Goal: Information Seeking & Learning: Check status

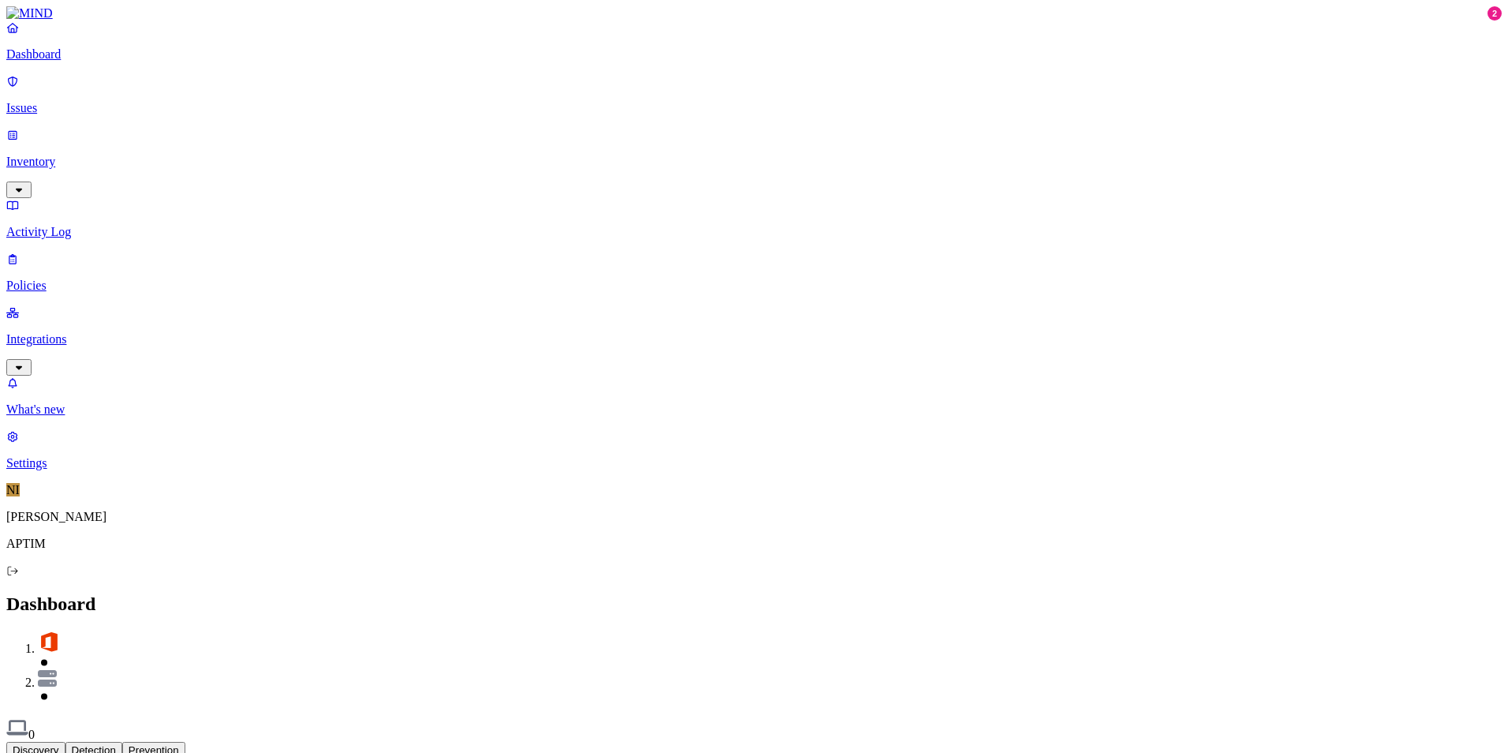
click at [91, 136] on link "Inventory" at bounding box center [754, 162] width 1496 height 68
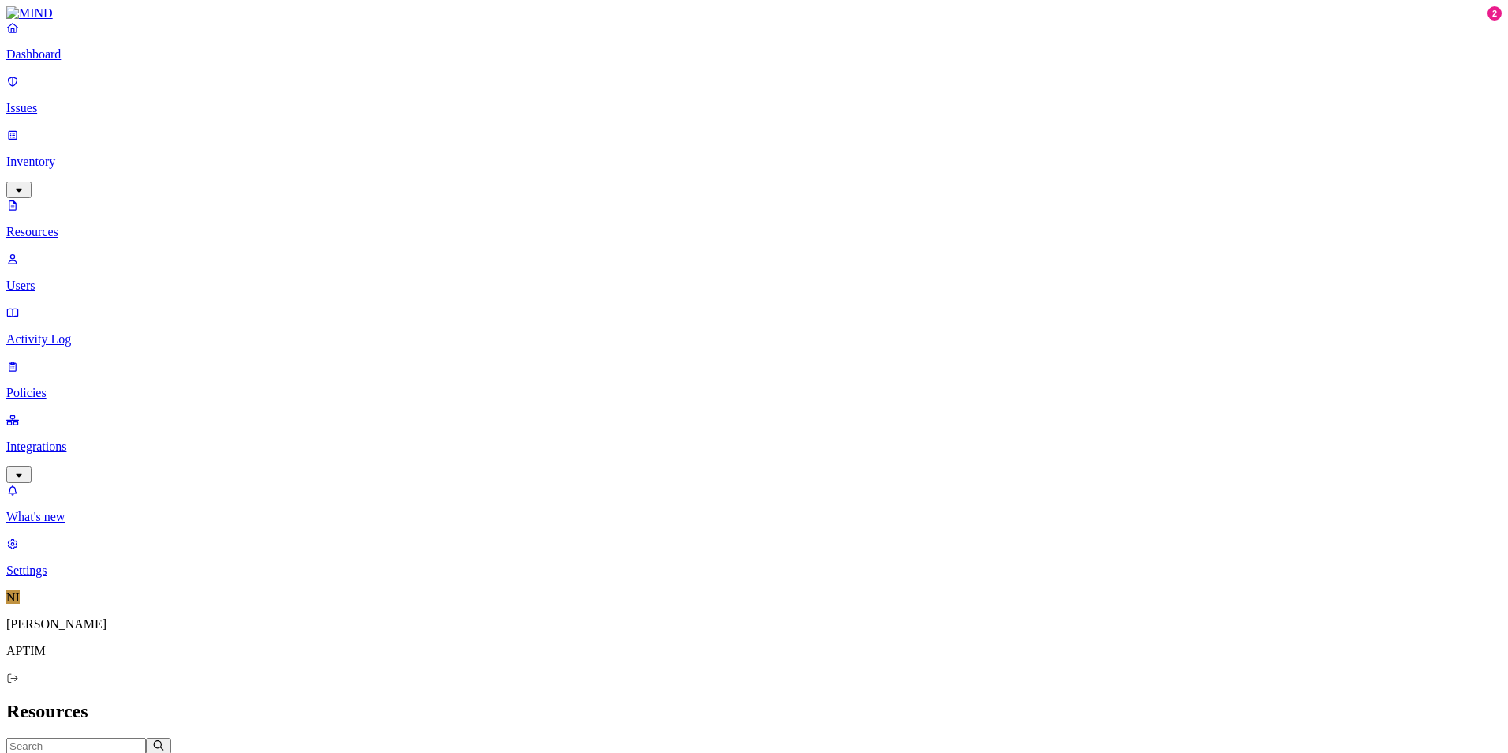
click at [108, 278] on p "Users" at bounding box center [754, 285] width 1496 height 14
click at [80, 62] on p "Dashboard" at bounding box center [754, 54] width 1496 height 14
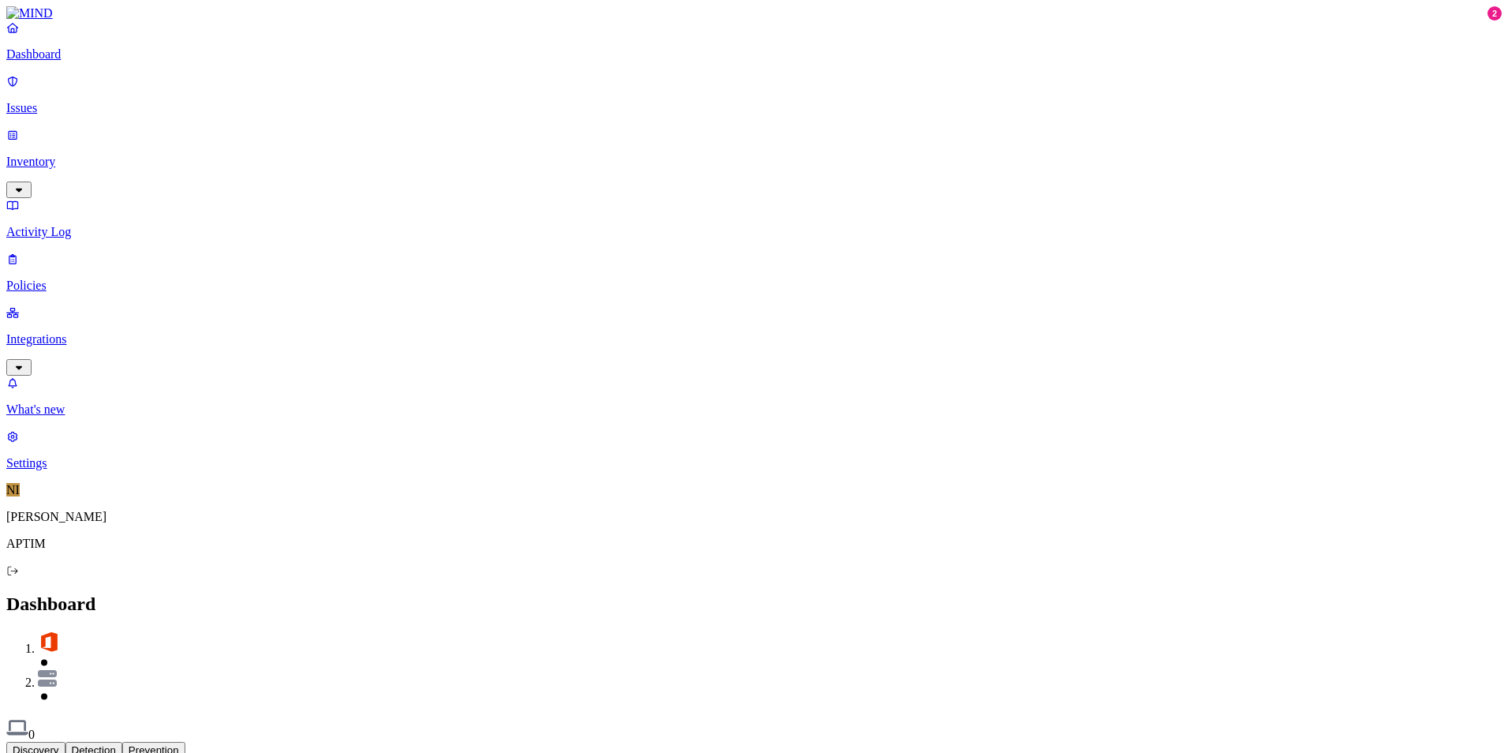
click at [121, 155] on p "Inventory" at bounding box center [754, 162] width 1496 height 14
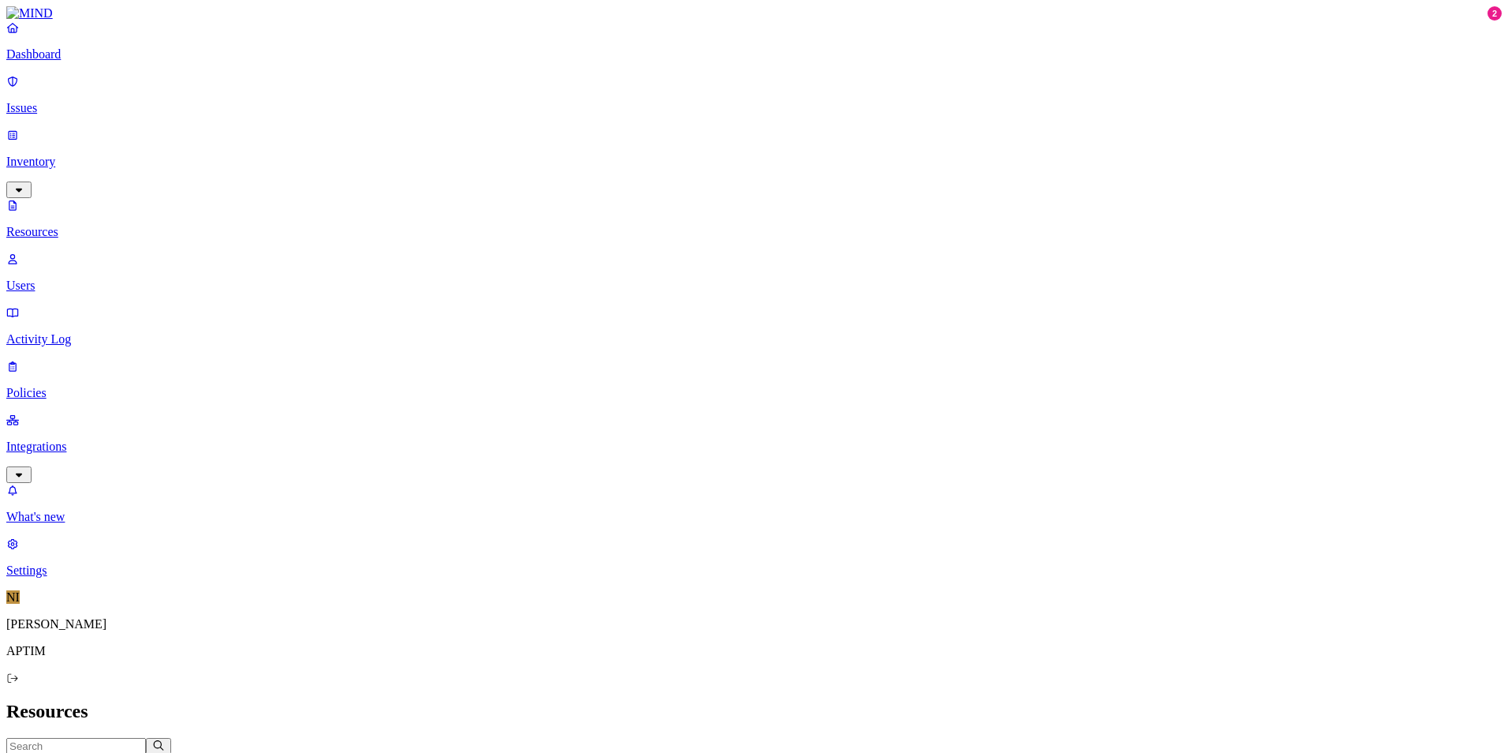
click at [102, 278] on p "Users" at bounding box center [754, 285] width 1496 height 14
click at [146, 738] on input "text" at bounding box center [76, 746] width 140 height 17
type input "deb"
click at [165, 740] on icon "button" at bounding box center [158, 745] width 13 height 10
click at [125, 752] on span "Type" at bounding box center [113, 762] width 23 height 12
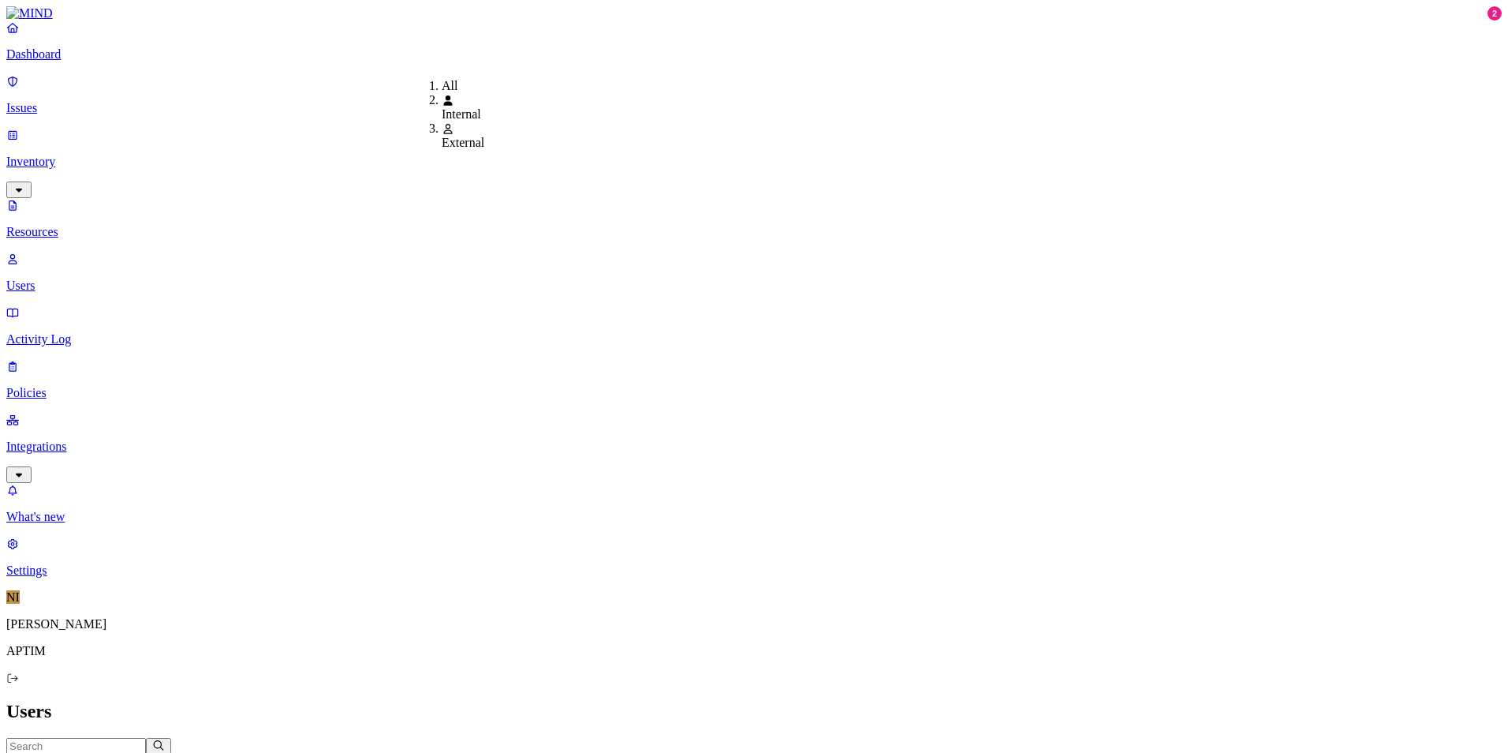
click at [461, 107] on span "Internal" at bounding box center [461, 113] width 39 height 13
click at [379, 752] on button "Status" at bounding box center [350, 762] width 55 height 17
click at [679, 121] on div "Disabled" at bounding box center [679, 114] width 0 height 14
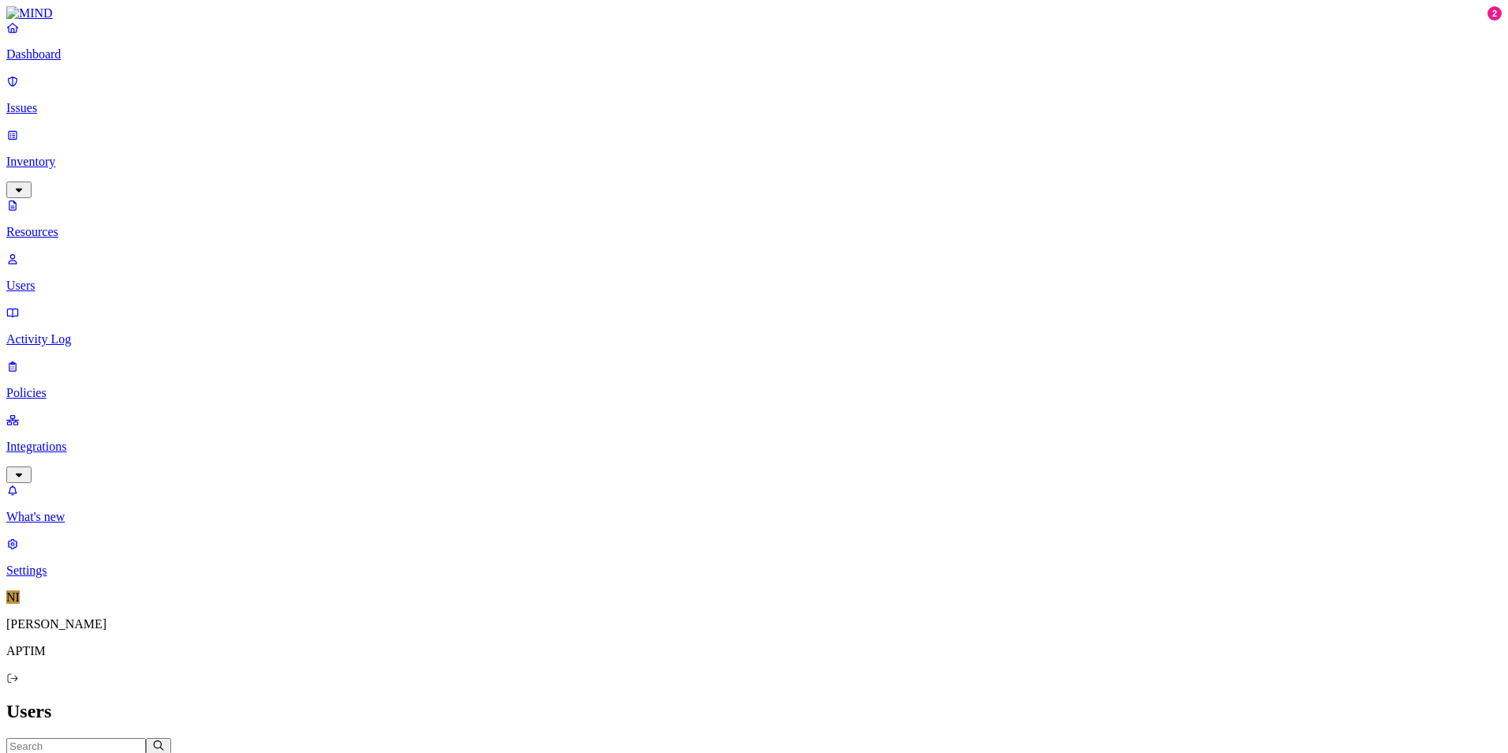
click at [453, 752] on span "Risk" at bounding box center [442, 762] width 21 height 12
click at [790, 114] on span "Flagged users" at bounding box center [802, 121] width 41 height 28
click at [537, 752] on icon "button" at bounding box center [531, 761] width 13 height 10
click at [782, 88] on div "All" at bounding box center [782, 86] width 0 height 14
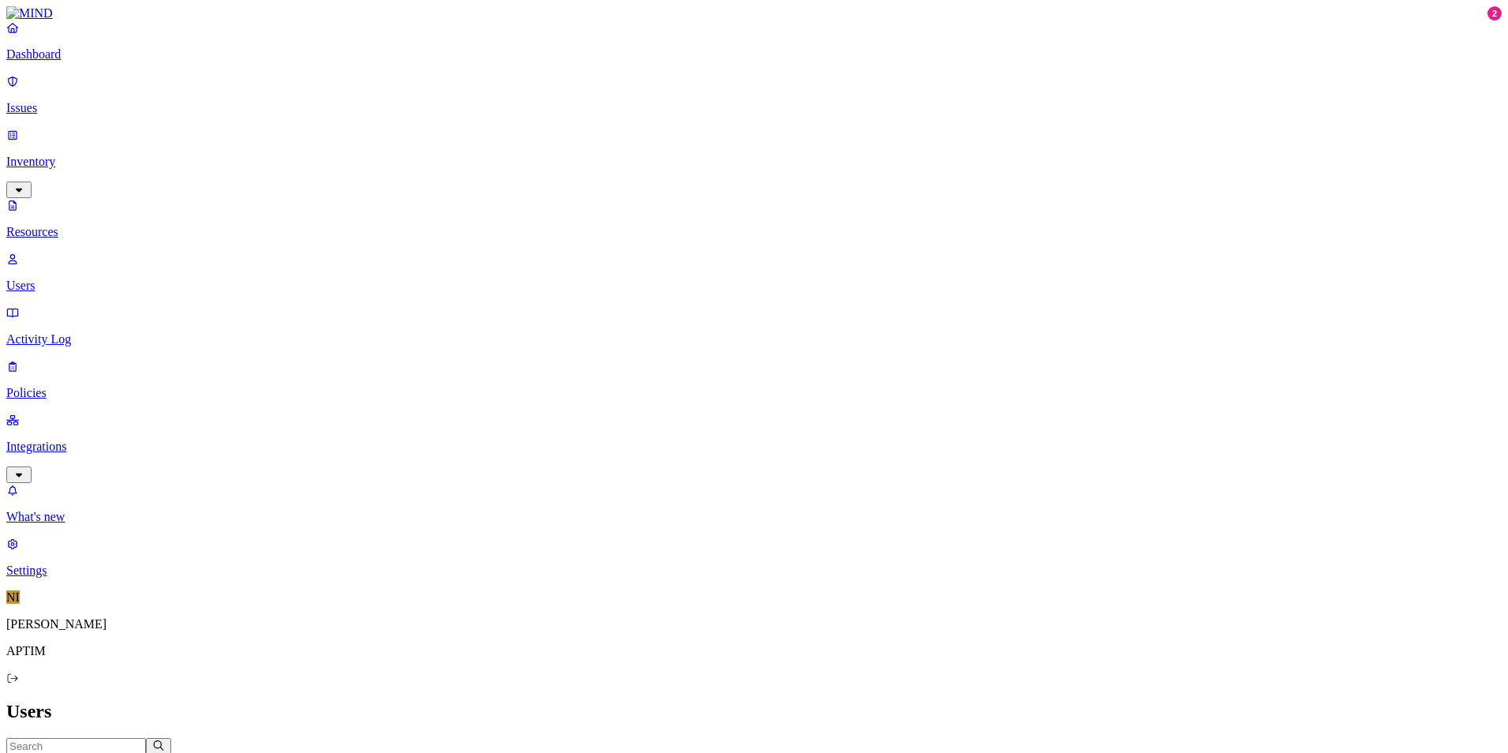
click at [96, 198] on link "Resources" at bounding box center [754, 218] width 1496 height 41
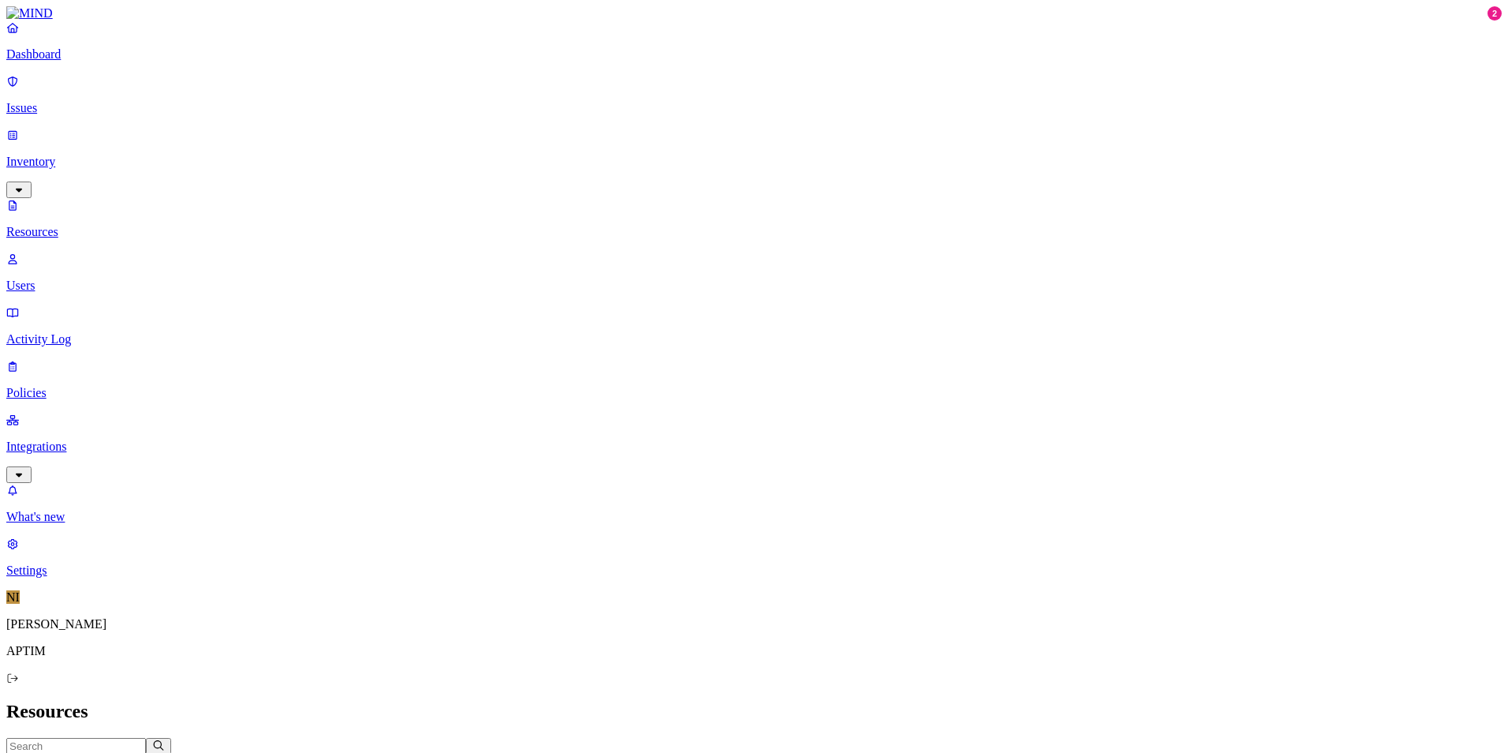
click at [82, 252] on link "Users" at bounding box center [754, 272] width 1496 height 41
click at [146, 738] on input "text" at bounding box center [76, 746] width 140 height 17
type input "deb"
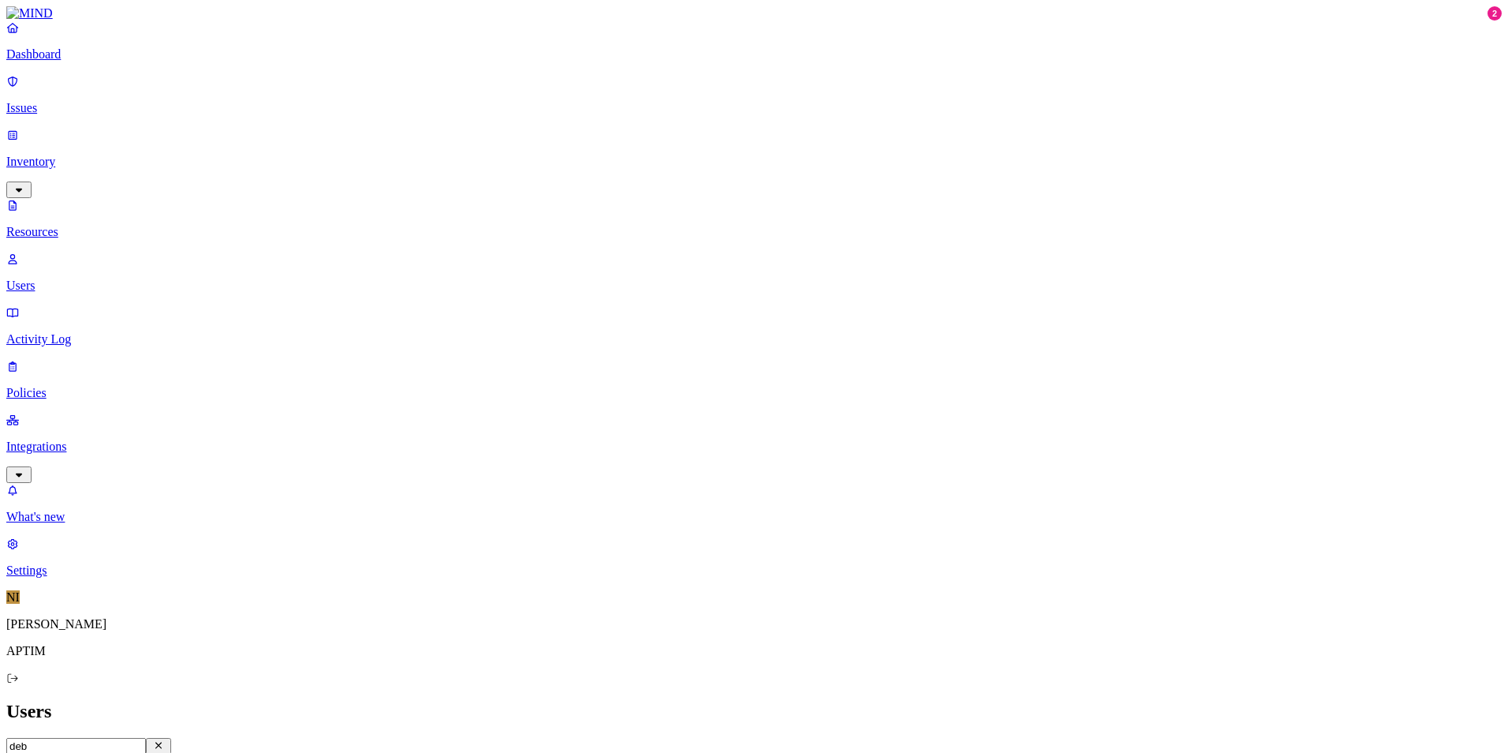
click at [162, 742] on icon "button" at bounding box center [158, 745] width 6 height 6
click at [183, 752] on span "Source" at bounding box center [166, 762] width 33 height 12
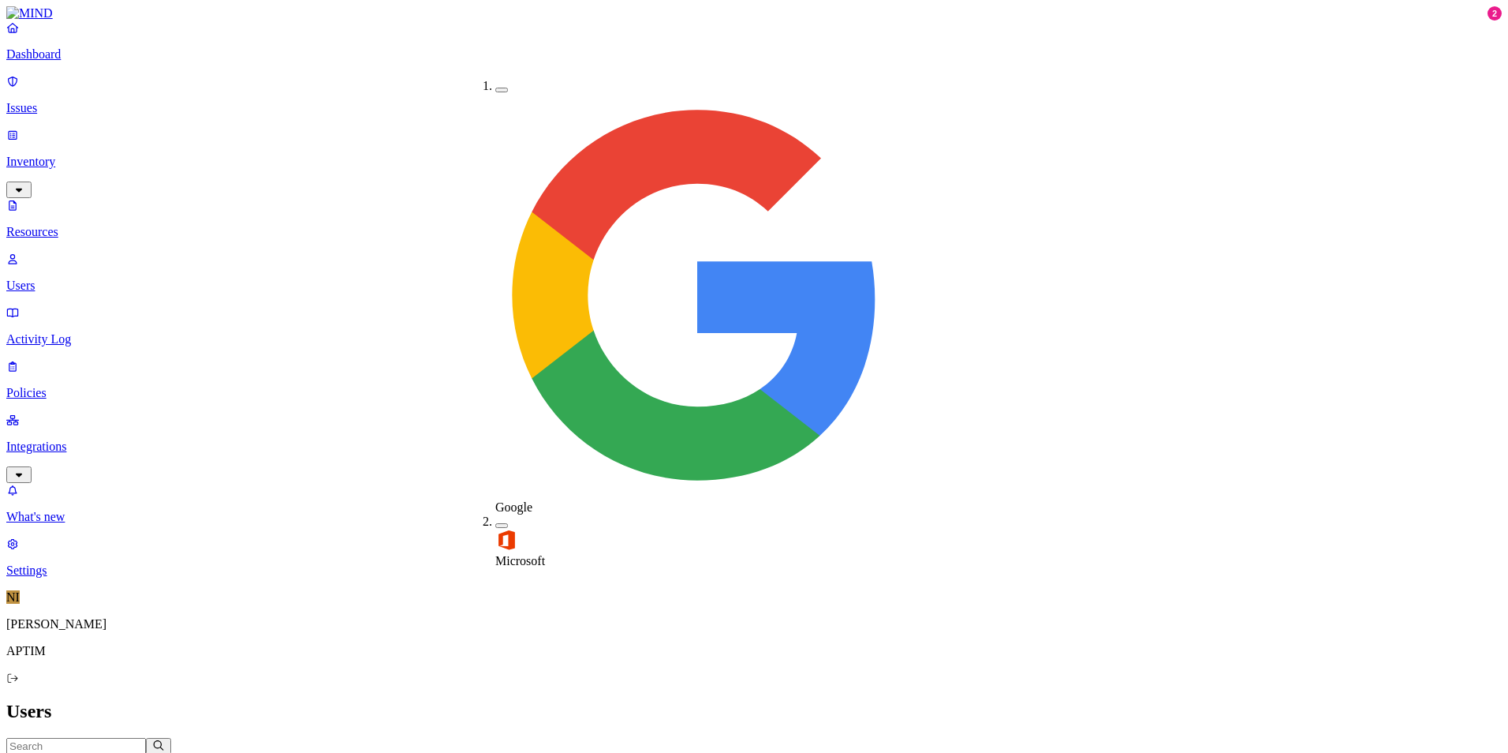
click at [283, 752] on button "Department" at bounding box center [243, 762] width 80 height 17
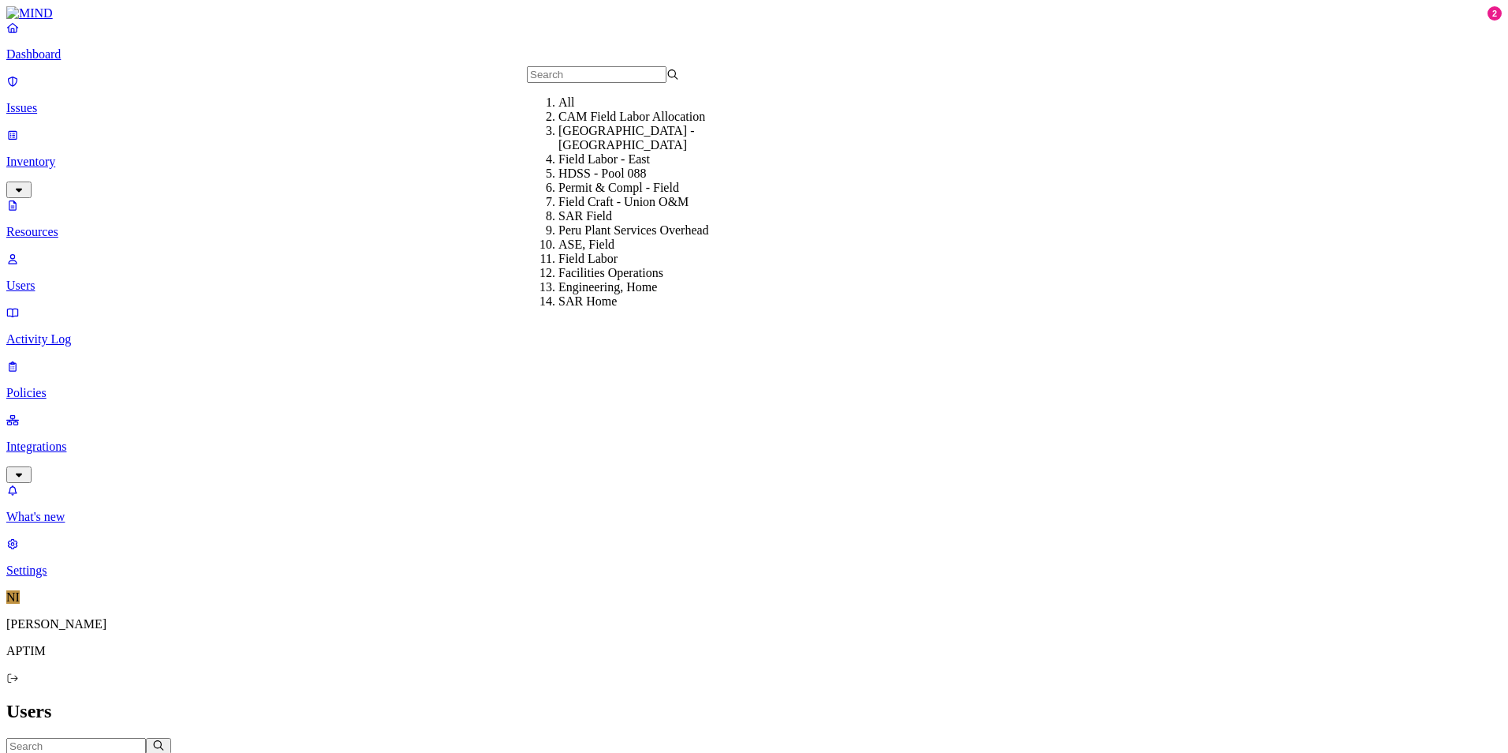
click at [144, 752] on button "Type" at bounding box center [119, 762] width 48 height 17
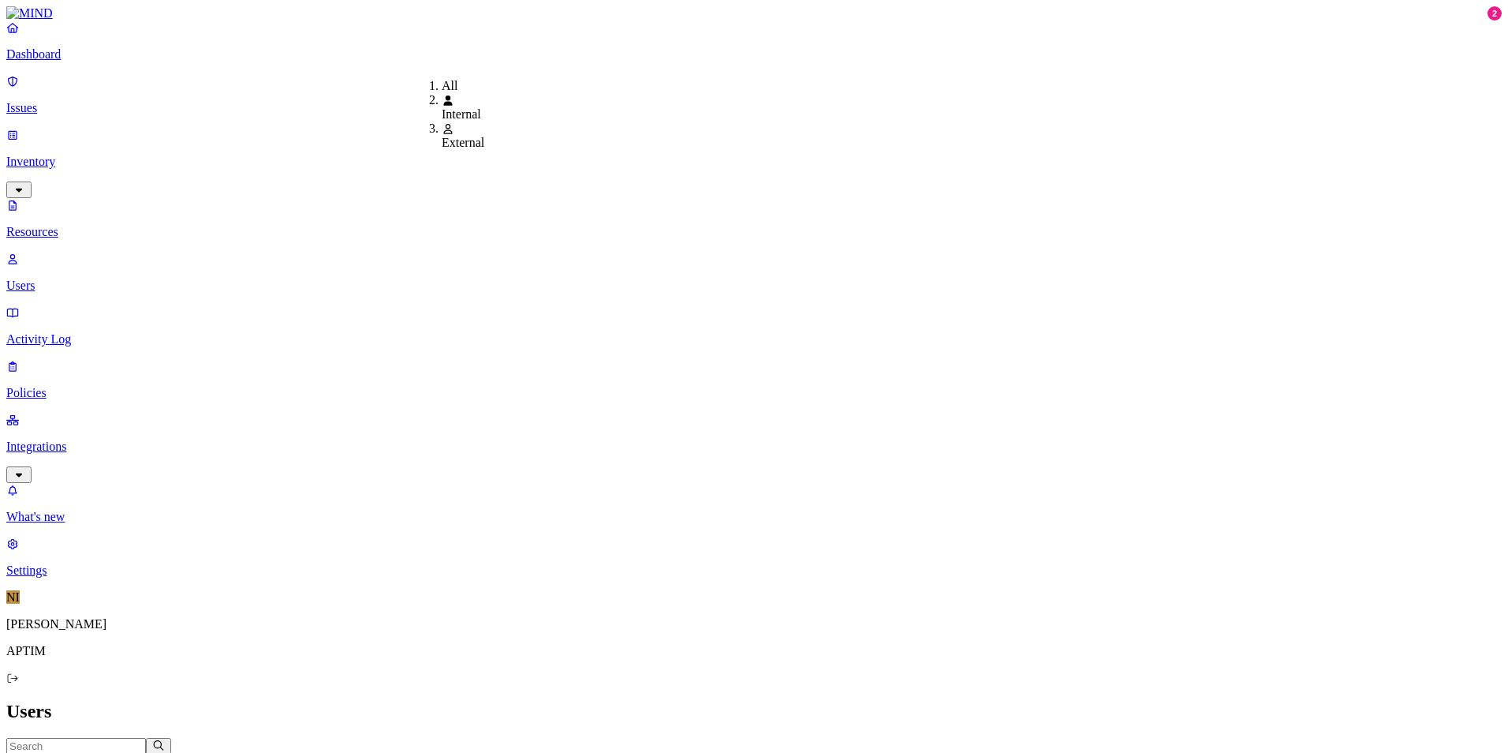
click at [453, 117] on span "Internal" at bounding box center [461, 113] width 39 height 13
click at [360, 752] on span "Status" at bounding box center [345, 762] width 30 height 12
click at [679, 121] on div "Disabled" at bounding box center [679, 114] width 0 height 14
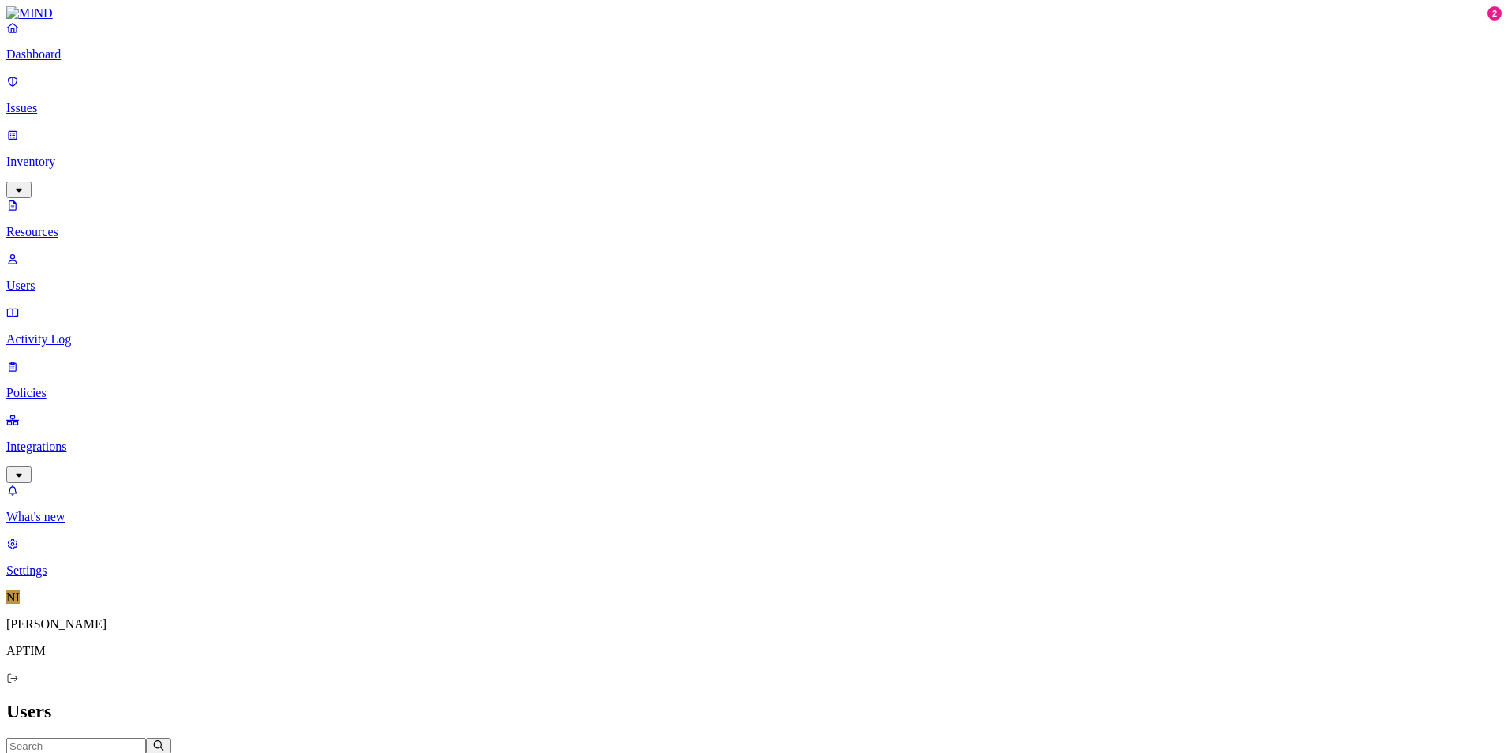
drag, startPoint x: 121, startPoint y: 62, endPoint x: 155, endPoint y: 73, distance: 35.9
click at [121, 62] on p "Dashboard" at bounding box center [754, 54] width 1496 height 14
